Goal: Check status

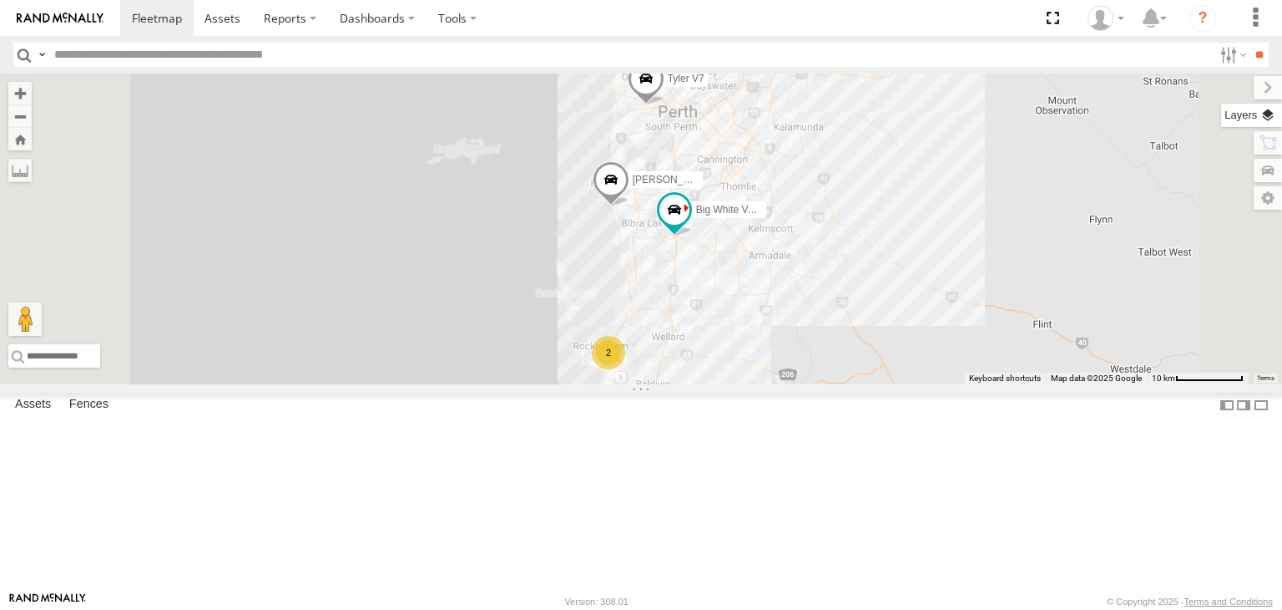
click at [1273, 121] on label at bounding box center [1252, 115] width 61 height 23
click at [0, 0] on span "Basemaps" at bounding box center [0, 0] width 0 height 0
click at [0, 0] on span "Satellite + Roadmap" at bounding box center [0, 0] width 0 height 0
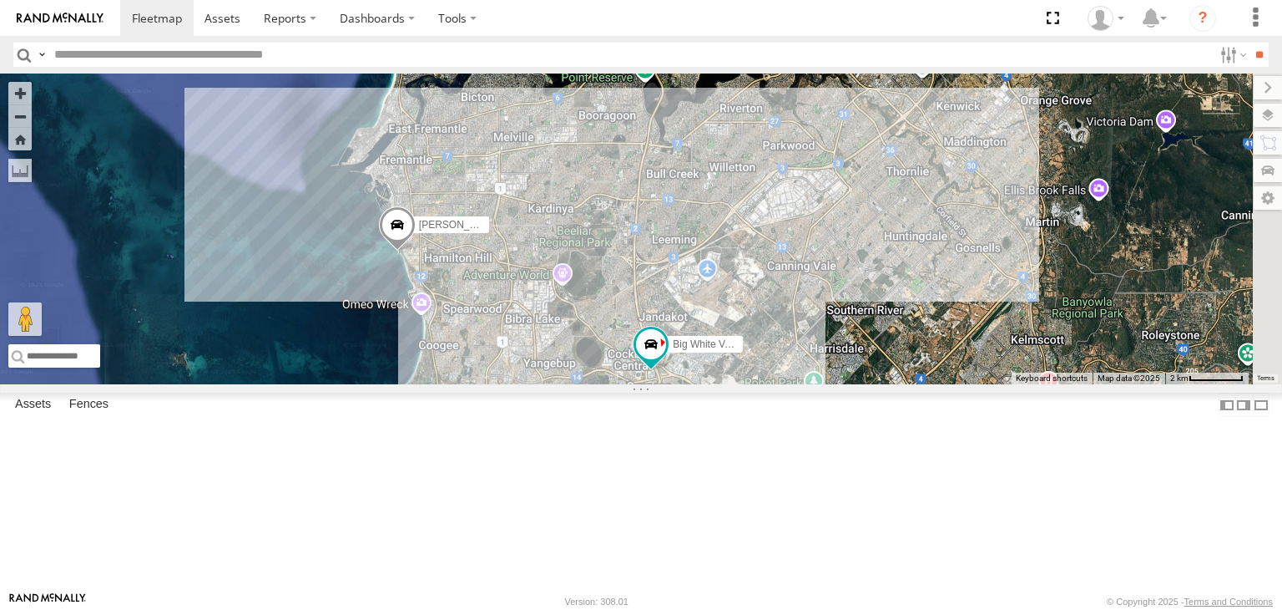
drag, startPoint x: 747, startPoint y: 170, endPoint x: 756, endPoint y: 397, distance: 227.3
click at [756, 384] on div "[PERSON_NAME] V7 Big White Van ([PERSON_NAME]) [PERSON_NAME] V9" at bounding box center [641, 228] width 1282 height 311
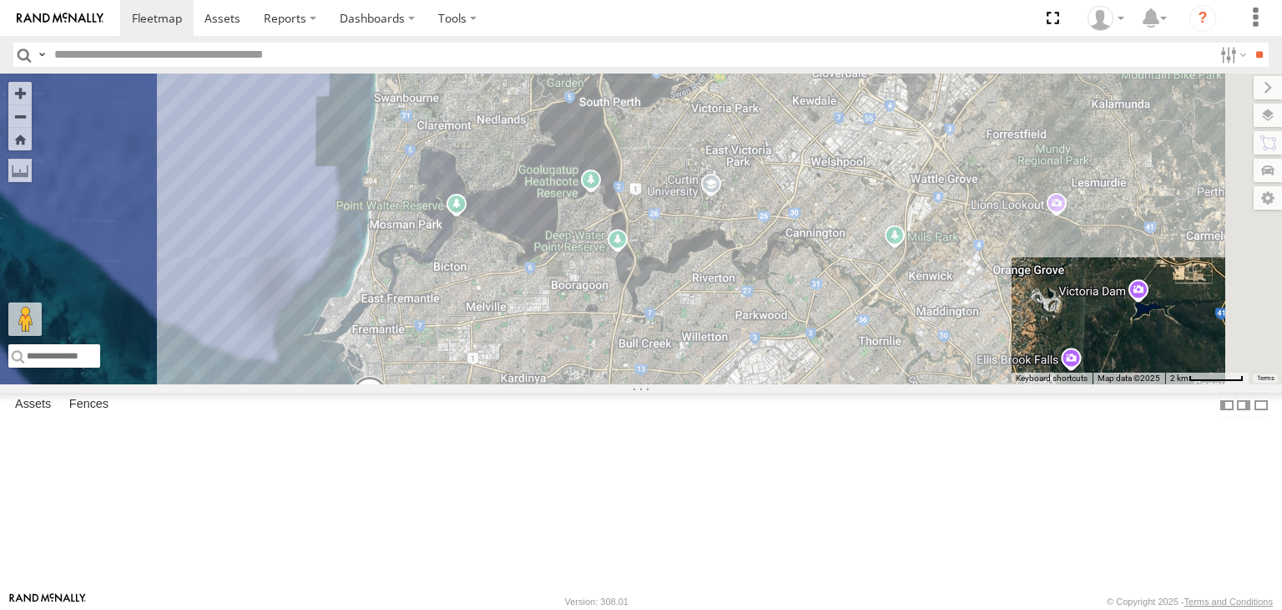
drag, startPoint x: 785, startPoint y: 395, endPoint x: 776, endPoint y: 442, distance: 47.7
click at [776, 384] on div "[PERSON_NAME] V7 Big White Van ([PERSON_NAME]) [PERSON_NAME] V9" at bounding box center [641, 228] width 1282 height 311
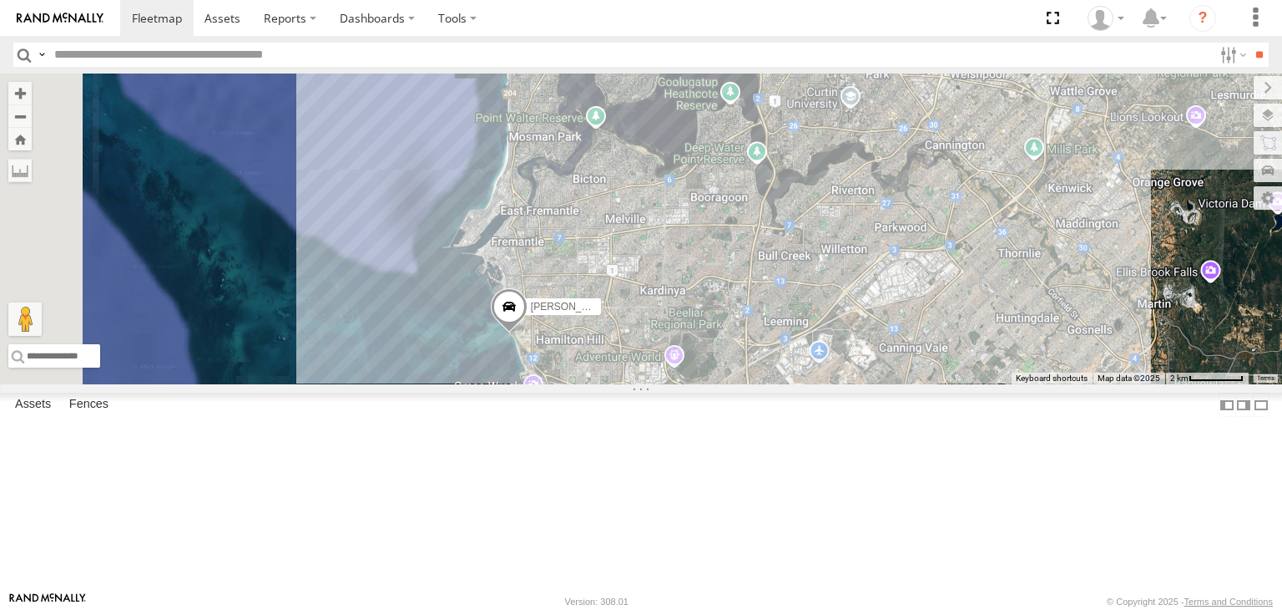
drag, startPoint x: 794, startPoint y: 365, endPoint x: 938, endPoint y: 227, distance: 199.6
click at [938, 227] on div "[PERSON_NAME] V7 Big White Van ([PERSON_NAME]) [PERSON_NAME] V9" at bounding box center [641, 228] width 1282 height 311
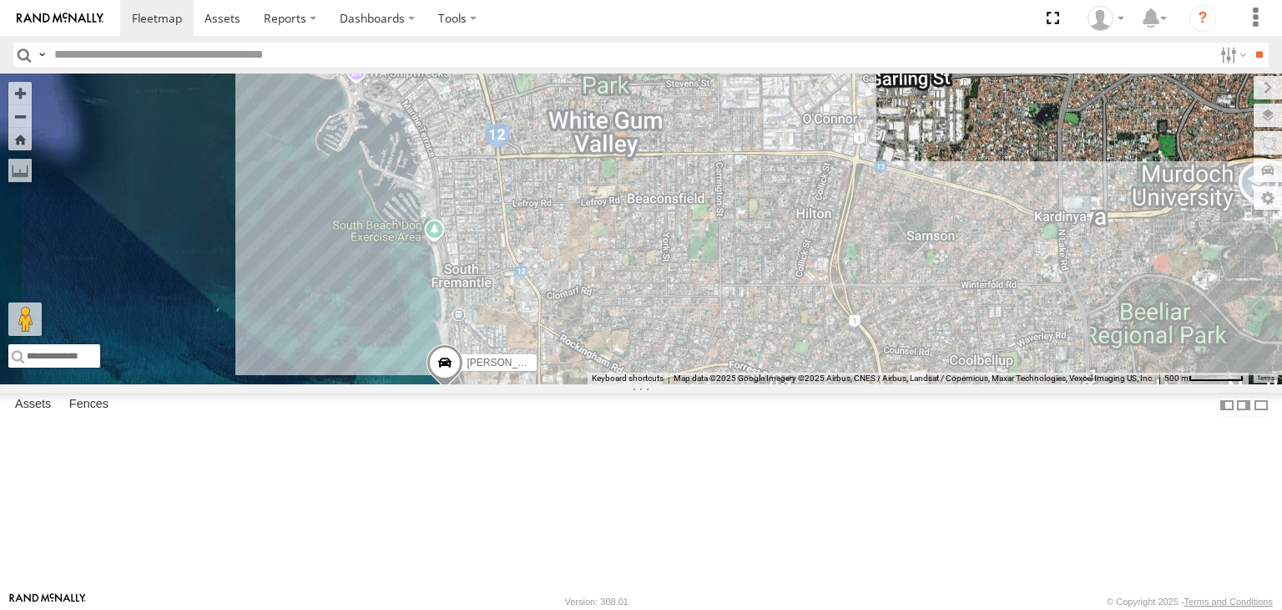
drag, startPoint x: 785, startPoint y: 361, endPoint x: 832, endPoint y: 200, distance: 167.8
click at [832, 200] on div "[PERSON_NAME] V7 Big White Van ([PERSON_NAME]) [PERSON_NAME] V9" at bounding box center [641, 228] width 1282 height 311
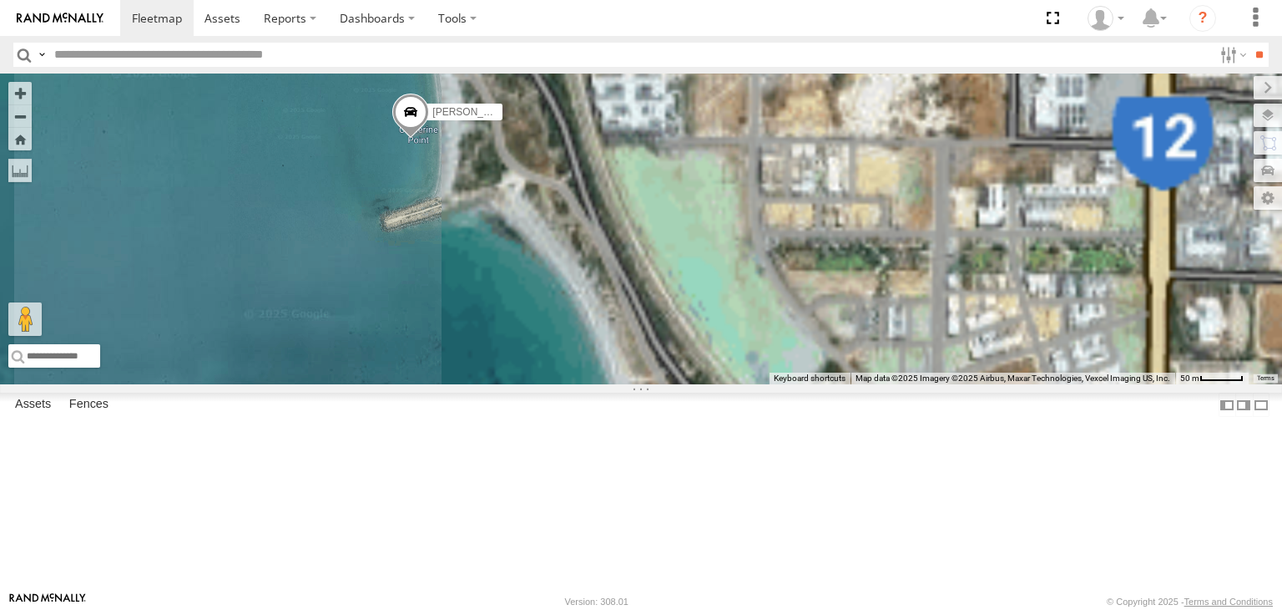
drag, startPoint x: 702, startPoint y: 431, endPoint x: 927, endPoint y: 13, distance: 474.8
click at [927, 13] on body at bounding box center [641, 305] width 1282 height 610
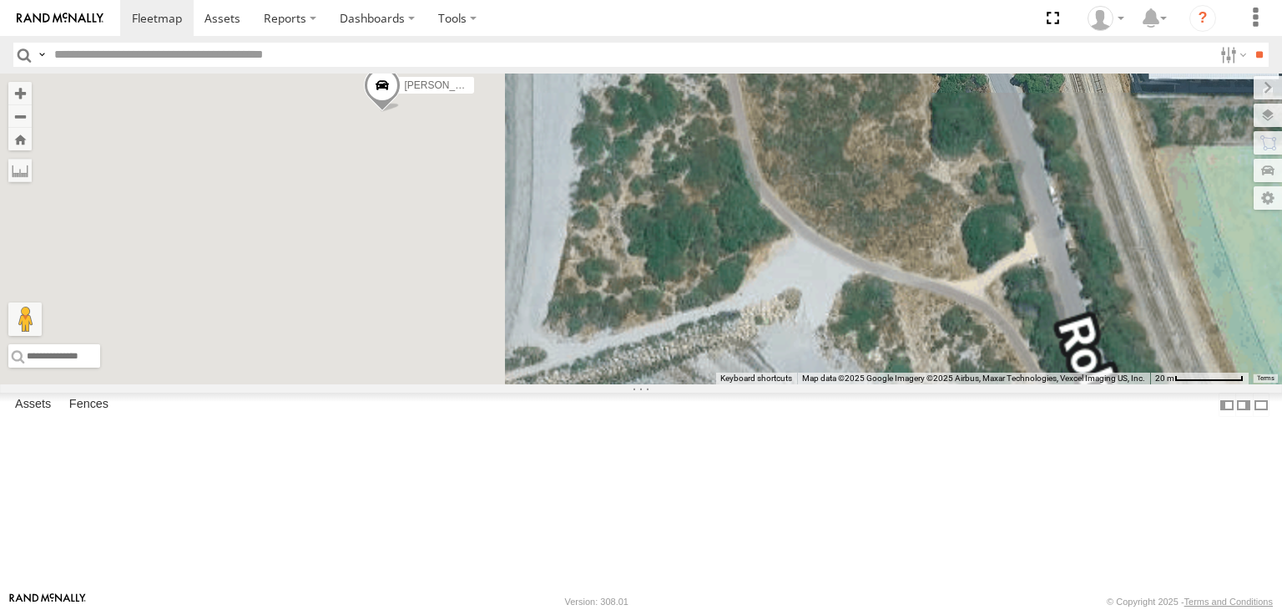
drag, startPoint x: 738, startPoint y: 286, endPoint x: 1020, endPoint y: -43, distance: 432.8
click at [1020, 0] on html at bounding box center [641, 305] width 1282 height 610
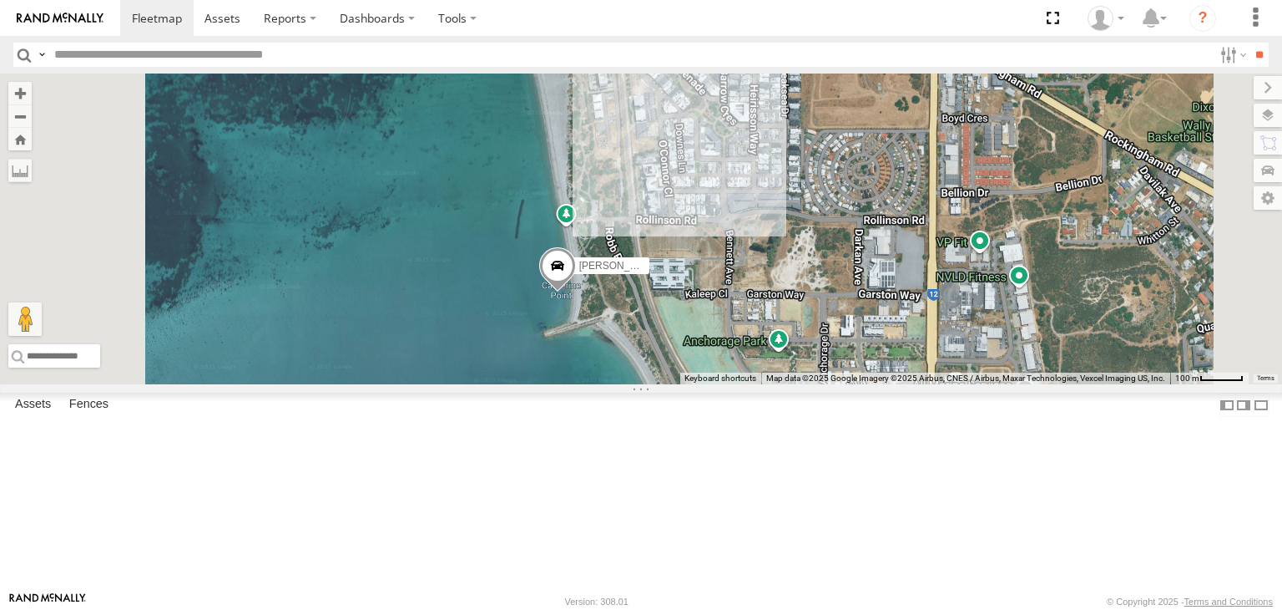
drag, startPoint x: 899, startPoint y: 191, endPoint x: 888, endPoint y: 425, distance: 234.1
click at [888, 384] on div "[PERSON_NAME] V7 Big White Van ([PERSON_NAME]) [PERSON_NAME] V9" at bounding box center [641, 228] width 1282 height 311
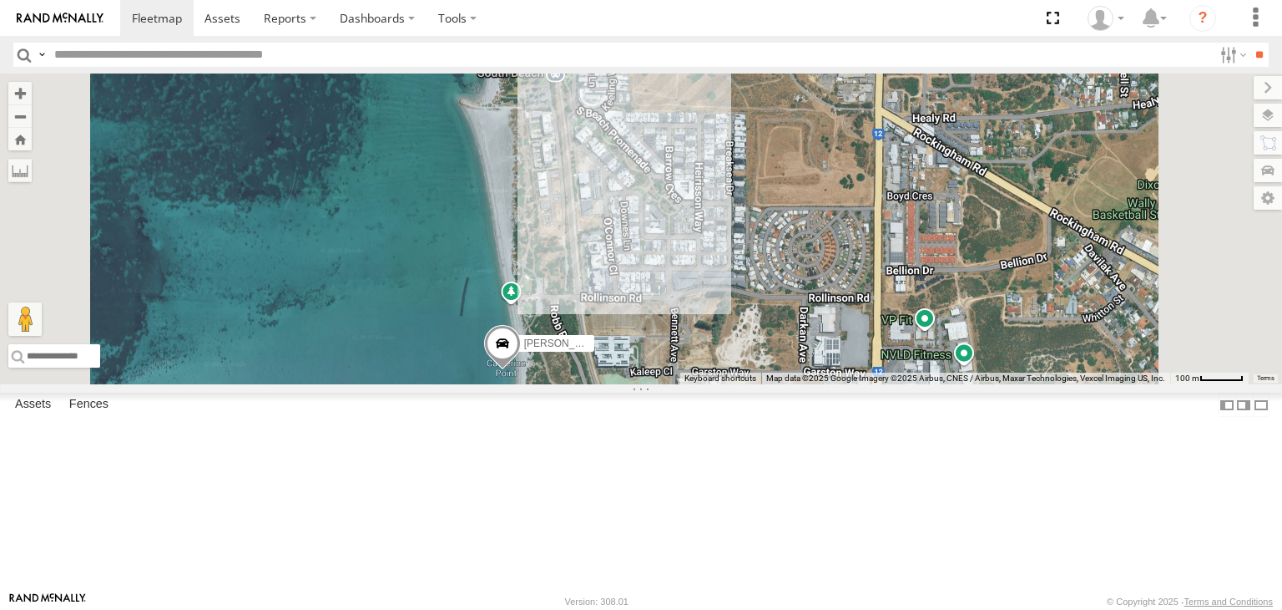
drag, startPoint x: 890, startPoint y: 276, endPoint x: 832, endPoint y: 357, distance: 100.1
click at [832, 357] on div "[PERSON_NAME] V7 Big White Van ([PERSON_NAME]) [PERSON_NAME] V9" at bounding box center [641, 228] width 1282 height 311
